Goal: Obtain resource: Obtain resource

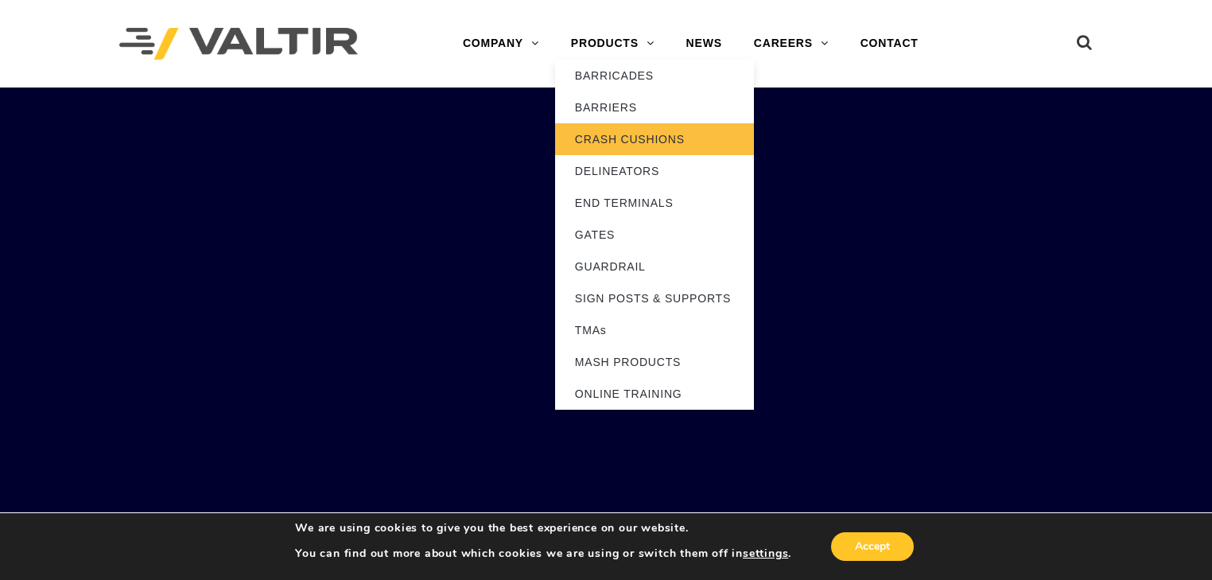
click at [634, 145] on link "CRASH CUSHIONS" at bounding box center [654, 139] width 199 height 32
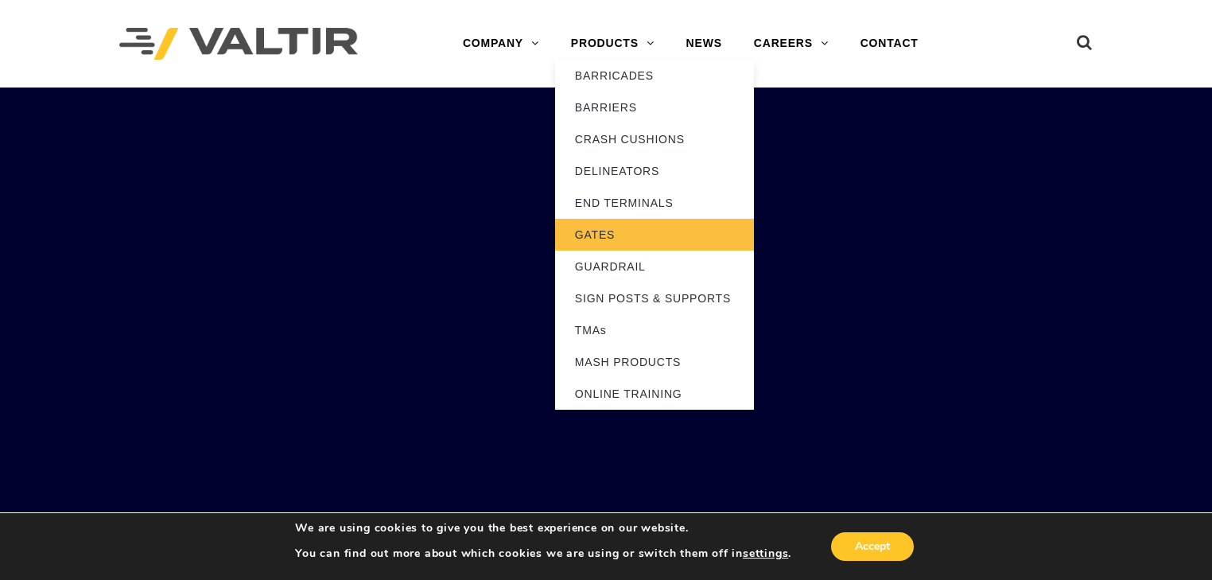
drag, startPoint x: 627, startPoint y: 222, endPoint x: 627, endPoint y: 211, distance: 11.1
click at [627, 221] on link "GATES" at bounding box center [654, 235] width 199 height 32
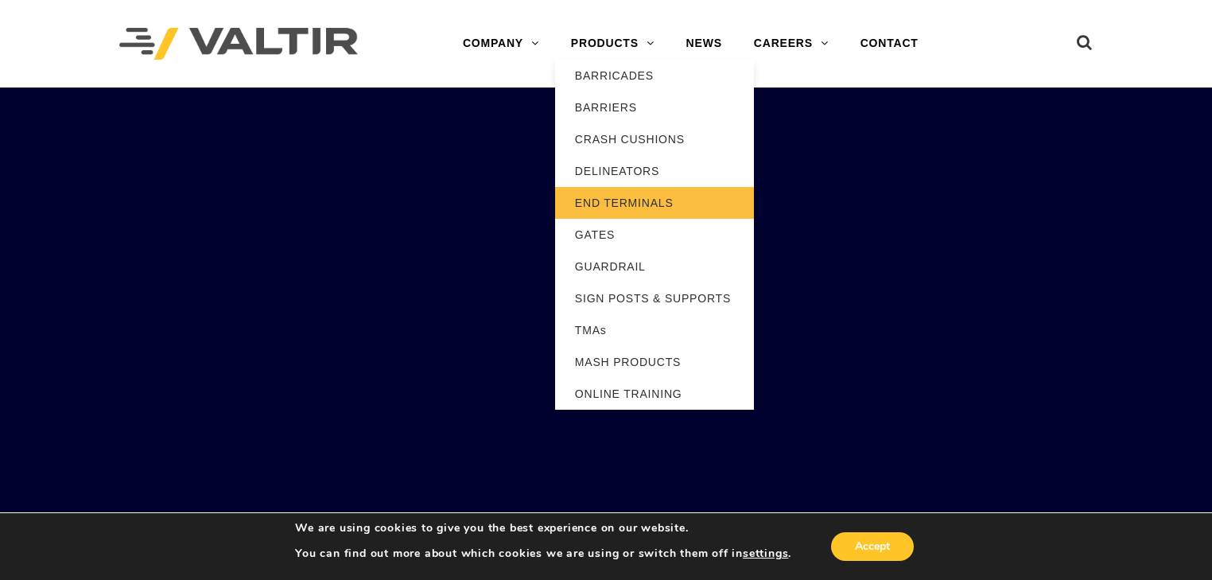
click at [628, 207] on link "END TERMINALS" at bounding box center [654, 203] width 199 height 32
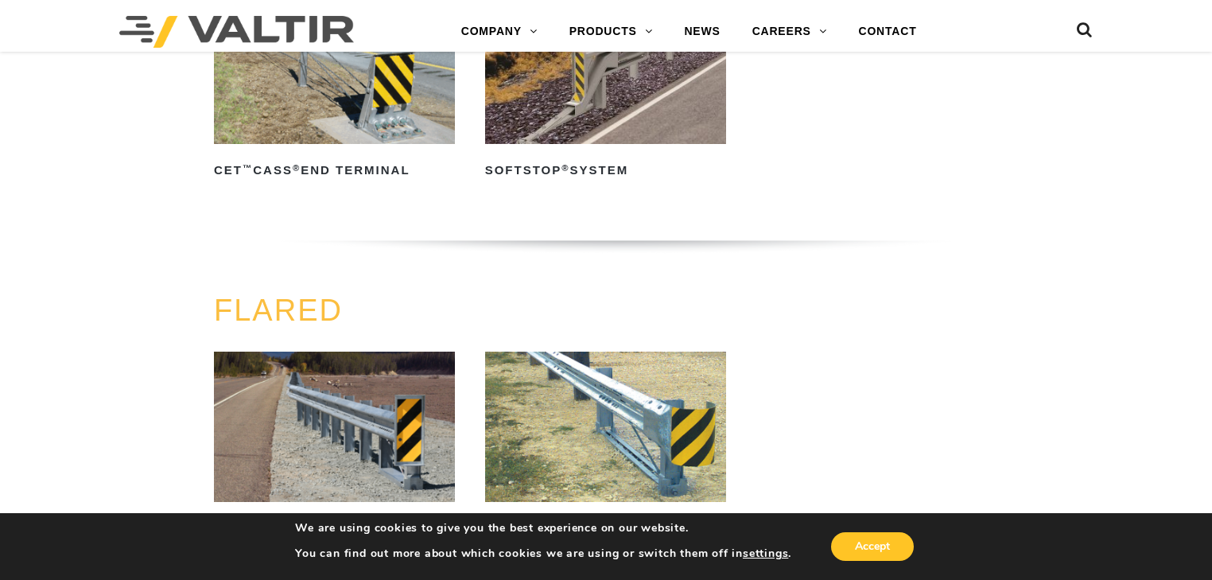
scroll to position [1484, 0]
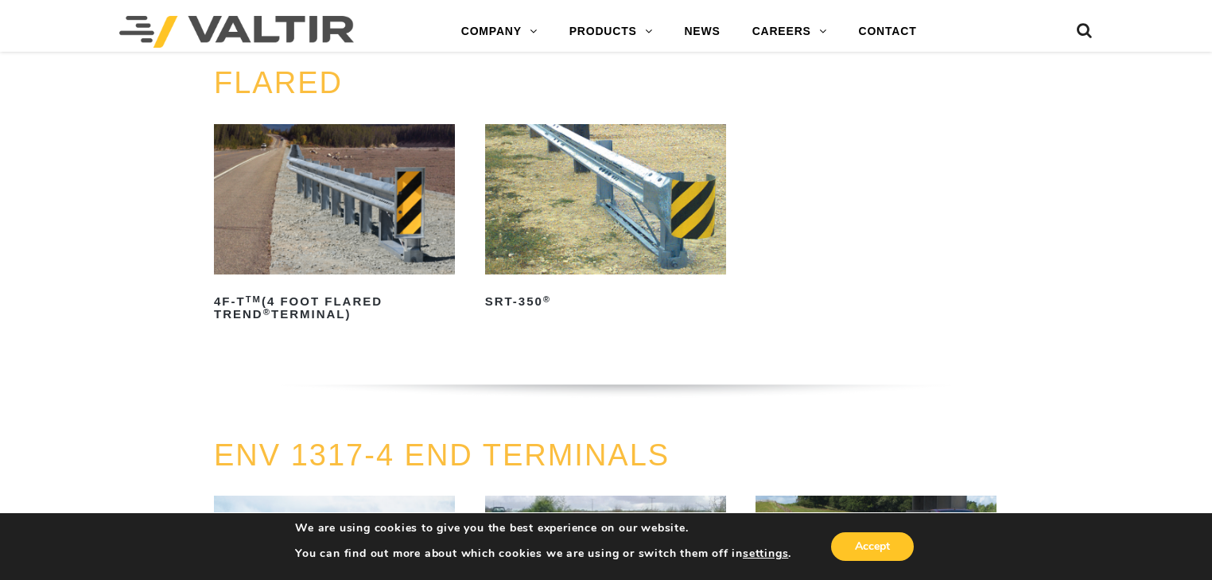
click at [509, 281] on link "SRT-350 ®" at bounding box center [605, 219] width 241 height 190
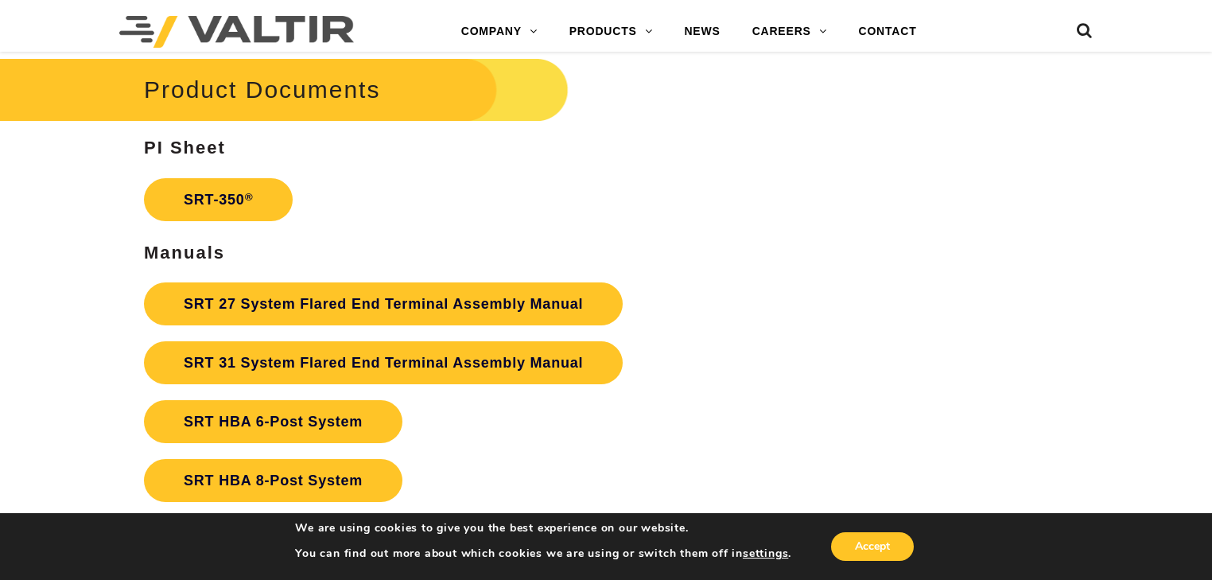
scroll to position [2968, 0]
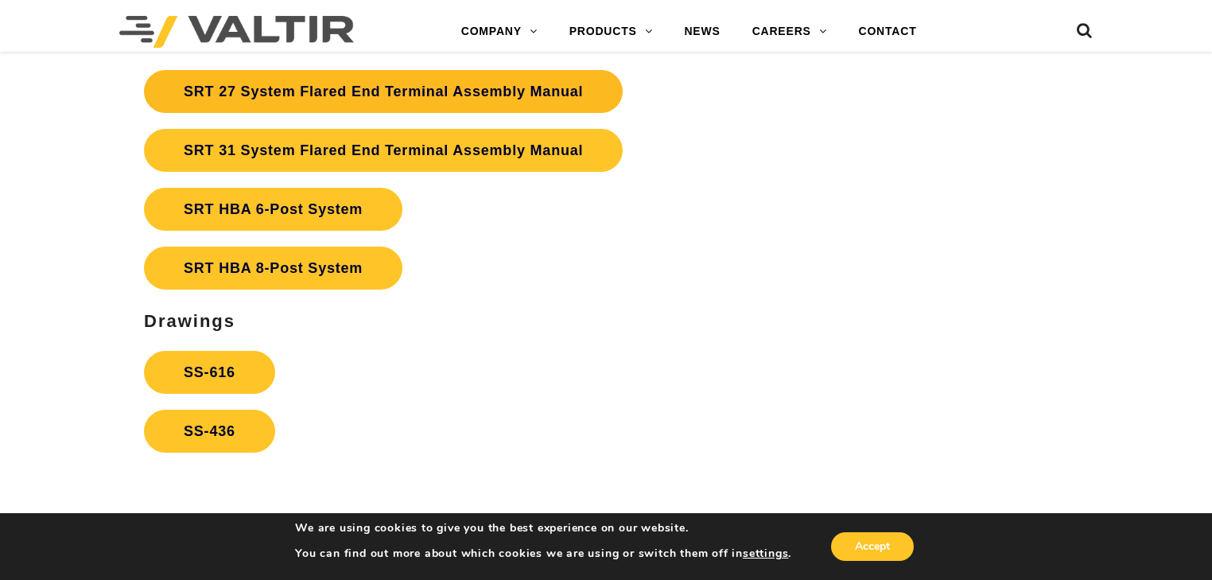
click at [279, 70] on link "SRT 27 System Flared End Terminal Assembly Manual" at bounding box center [383, 91] width 479 height 43
